Goal: Navigation & Orientation: Find specific page/section

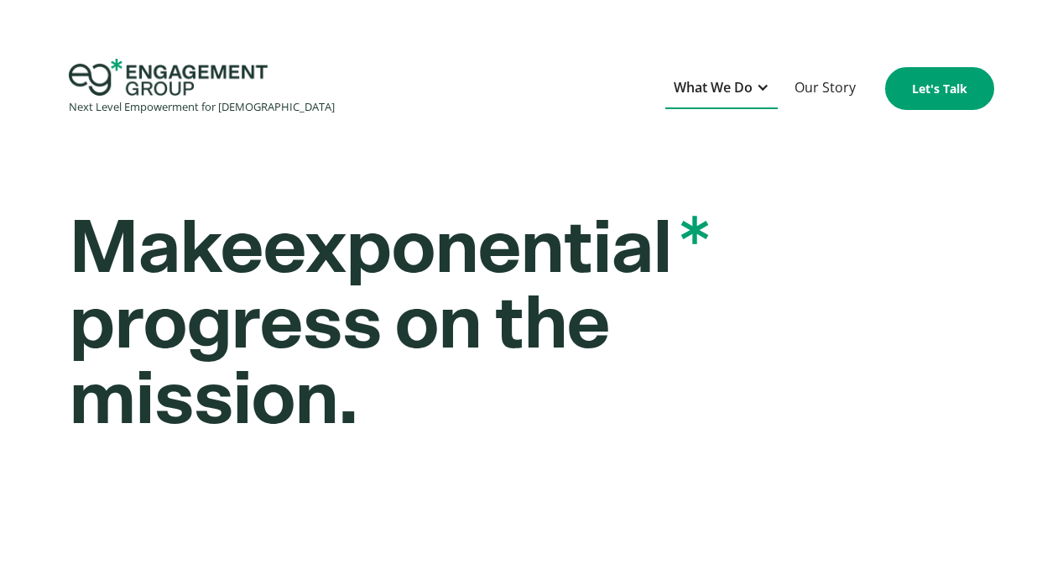
click at [759, 88] on div at bounding box center [762, 87] width 13 height 13
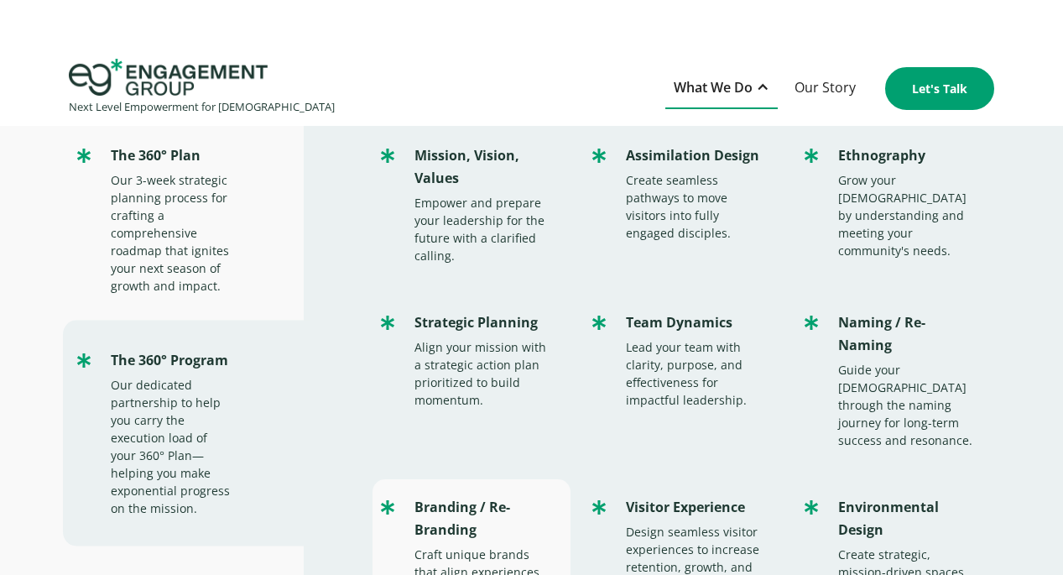
scroll to position [56, 0]
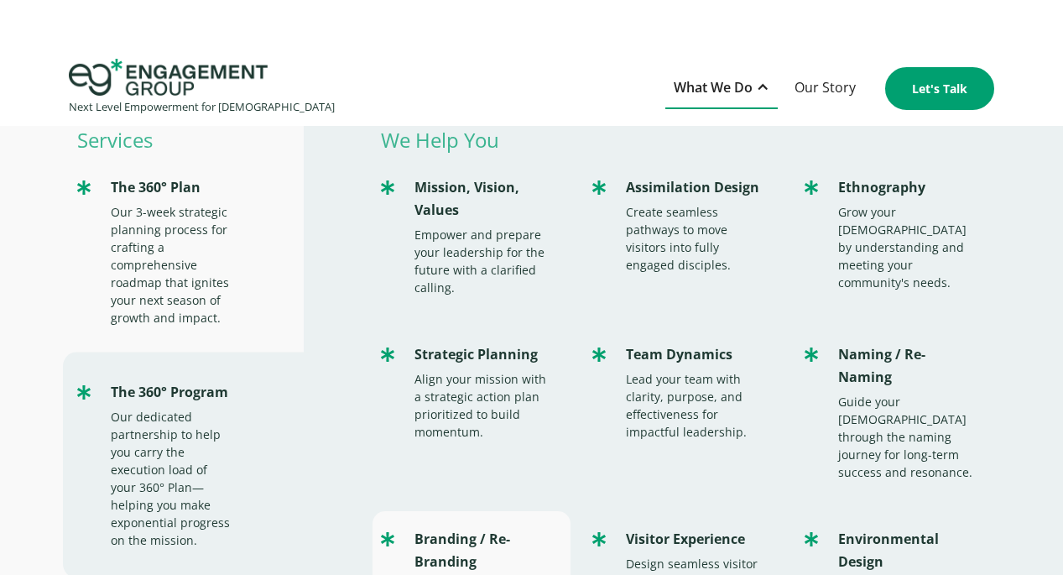
click at [476, 528] on div "Branding / Re-Branding" at bounding box center [483, 550] width 139 height 45
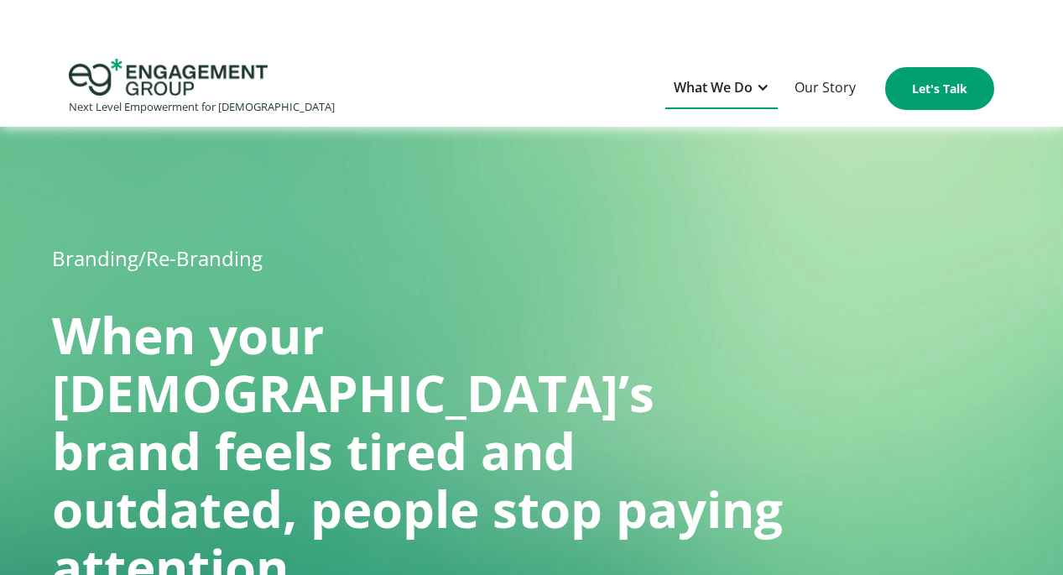
click at [763, 90] on div at bounding box center [762, 87] width 13 height 13
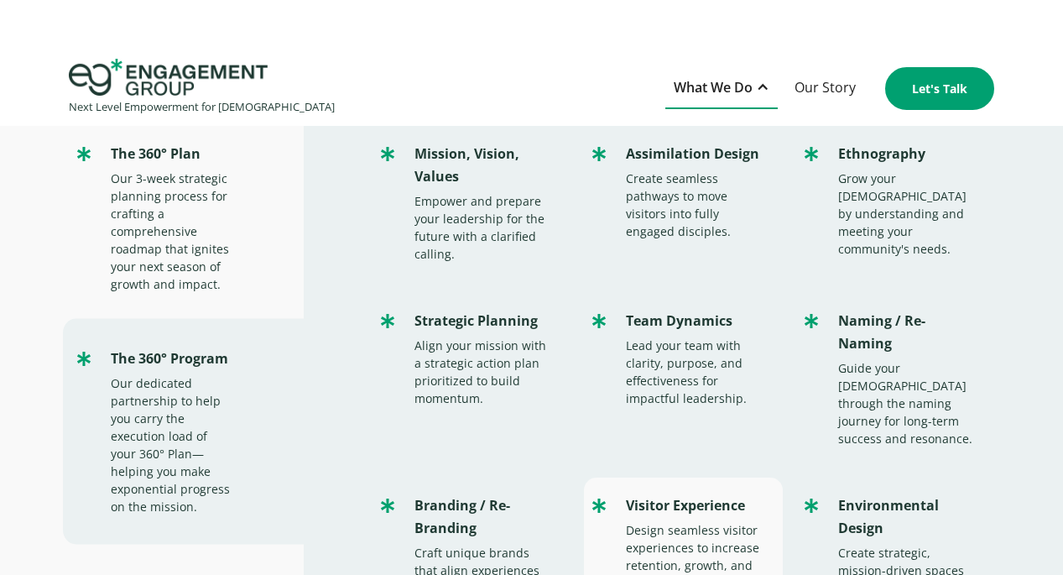
scroll to position [229, 0]
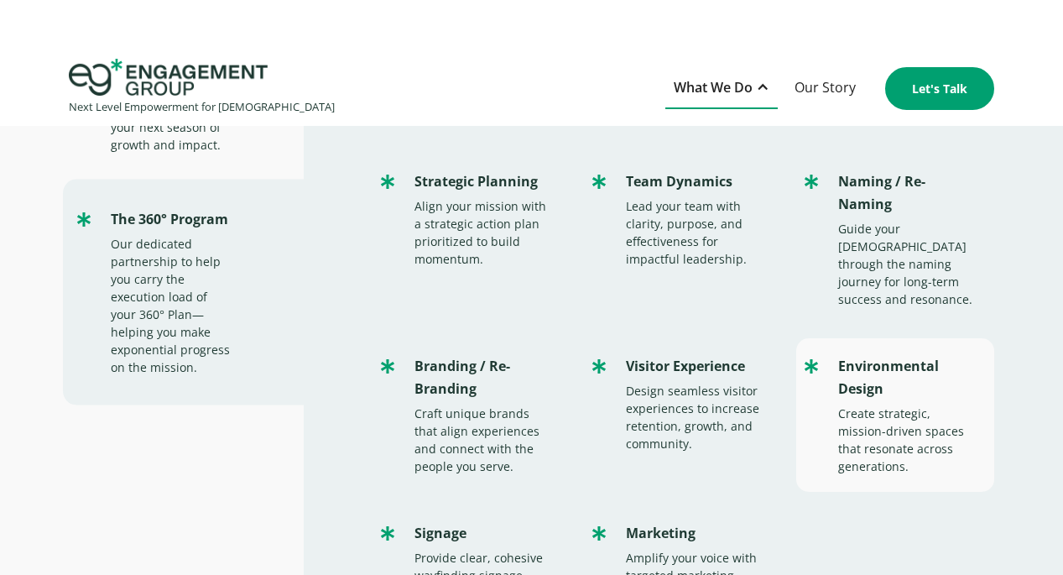
click at [883, 404] on div "Create strategic, mission-driven spaces that resonate across generations." at bounding box center [907, 439] width 139 height 70
